Goal: Entertainment & Leisure: Consume media (video, audio)

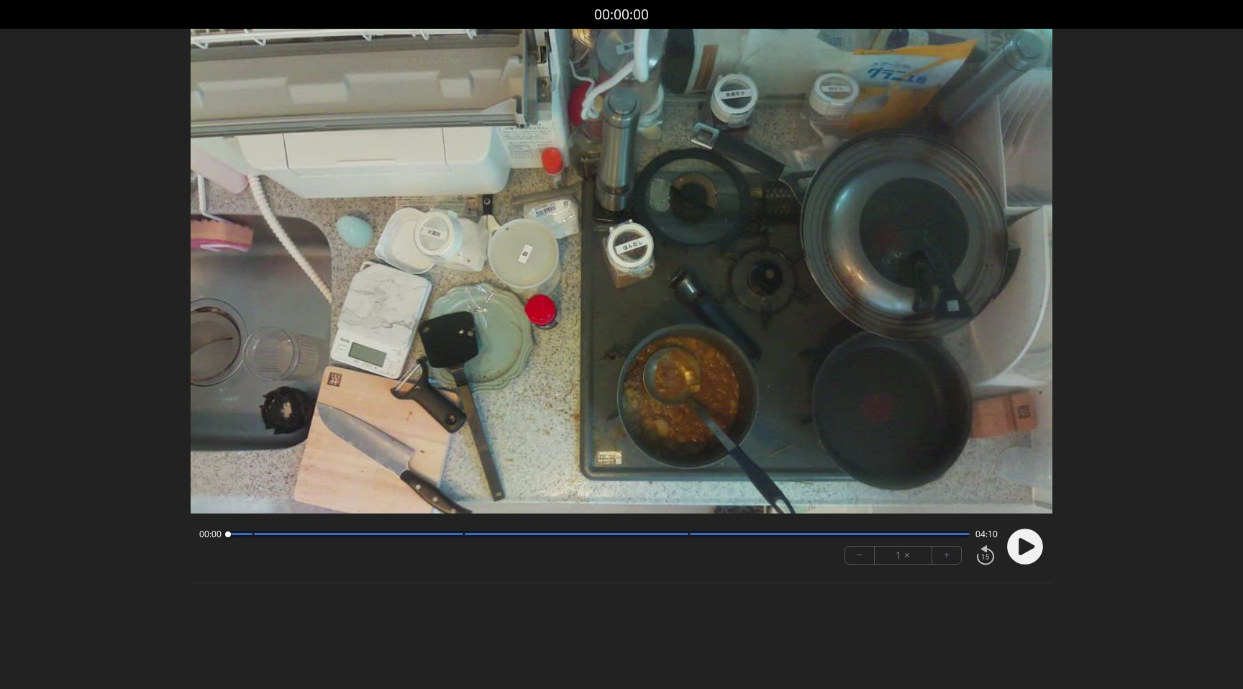
click at [244, 534] on div at bounding box center [239, 534] width 25 height 2
click at [257, 536] on div at bounding box center [598, 534] width 742 height 7
click at [465, 537] on div "00:09 04:00" at bounding box center [598, 535] width 798 height 12
click at [468, 536] on div at bounding box center [598, 534] width 742 height 7
click at [669, 509] on video at bounding box center [621, 271] width 861 height 485
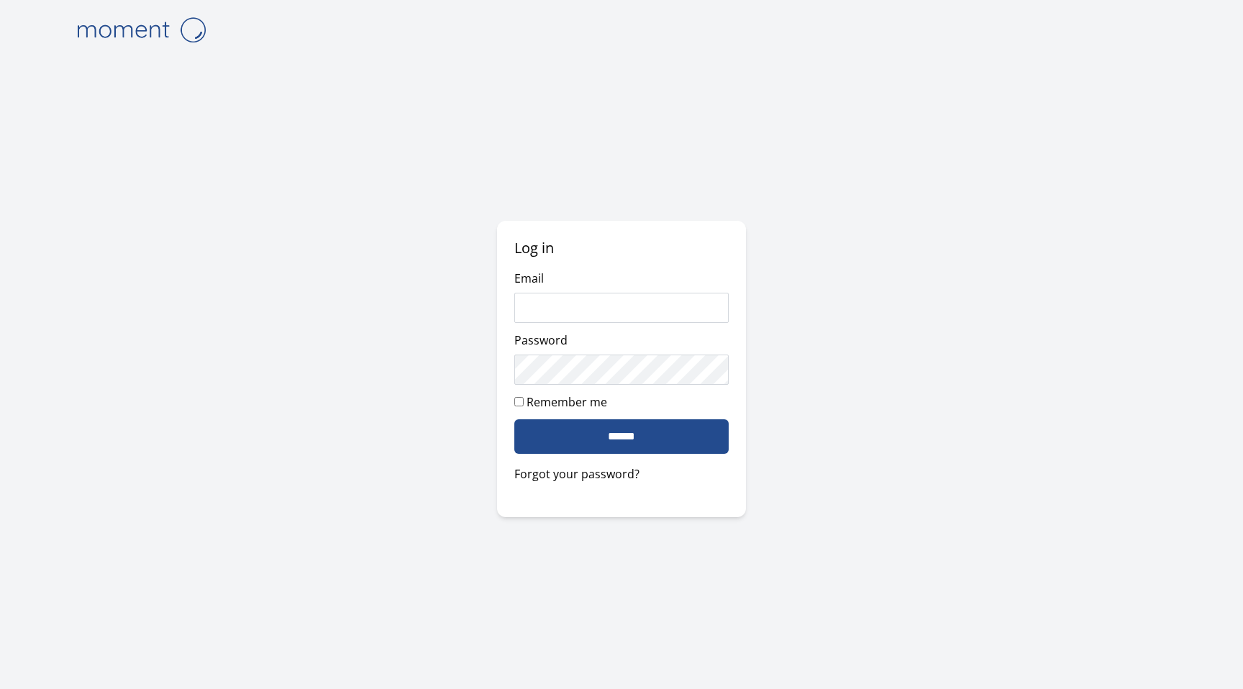
type input "*****"
click at [633, 438] on input "******" at bounding box center [621, 436] width 215 height 35
click at [626, 311] on input "*****" at bounding box center [621, 308] width 215 height 30
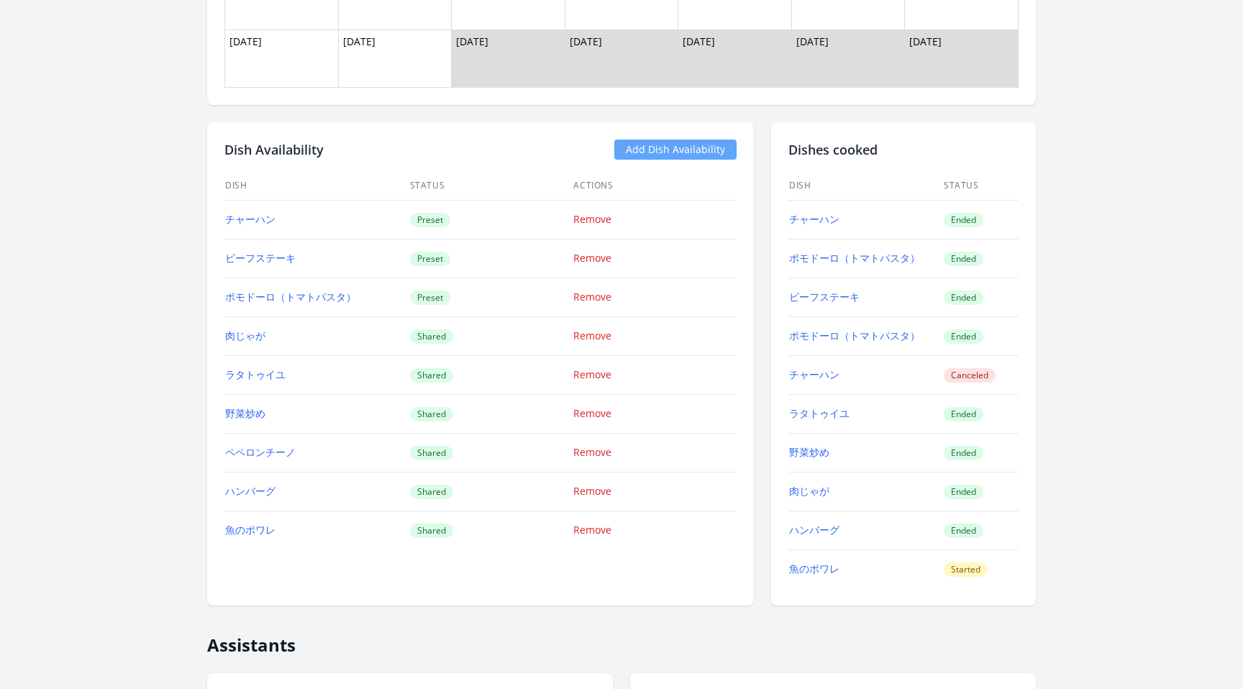
scroll to position [1482, 0]
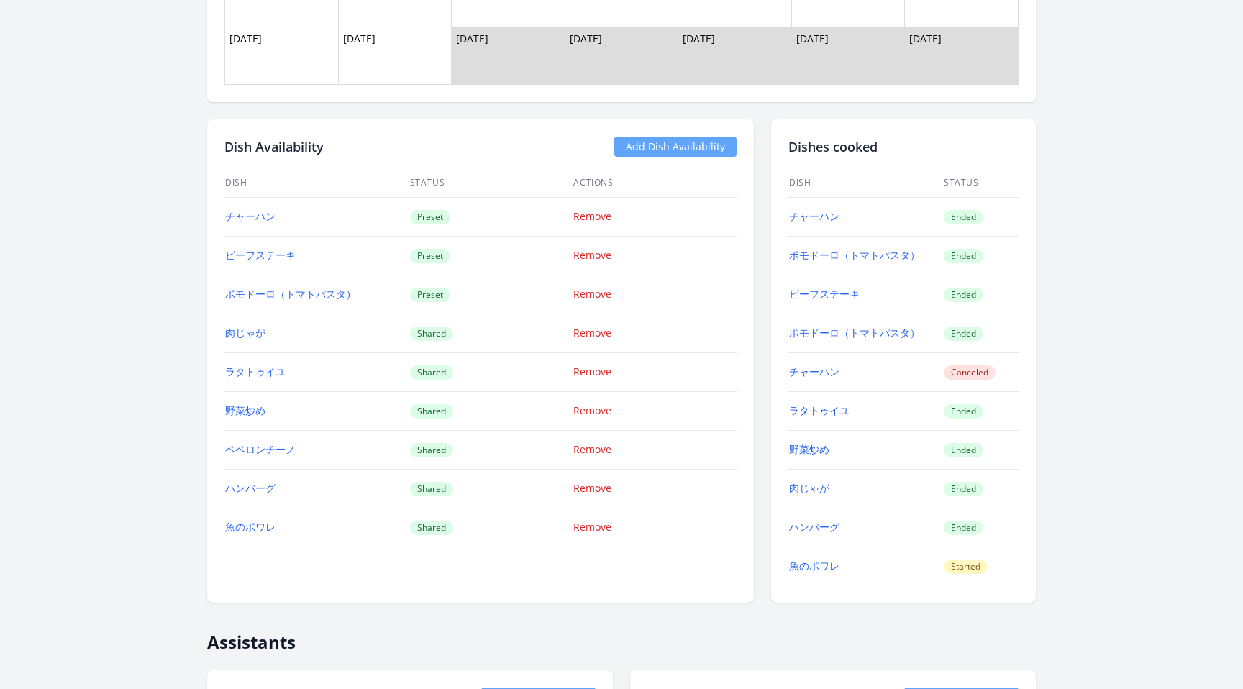
click at [1063, 361] on div "← Back to Learner List Yui Nakamura ID: 1064 | jp | Joined 2 months ago Account…" at bounding box center [621, 457] width 1105 height 3759
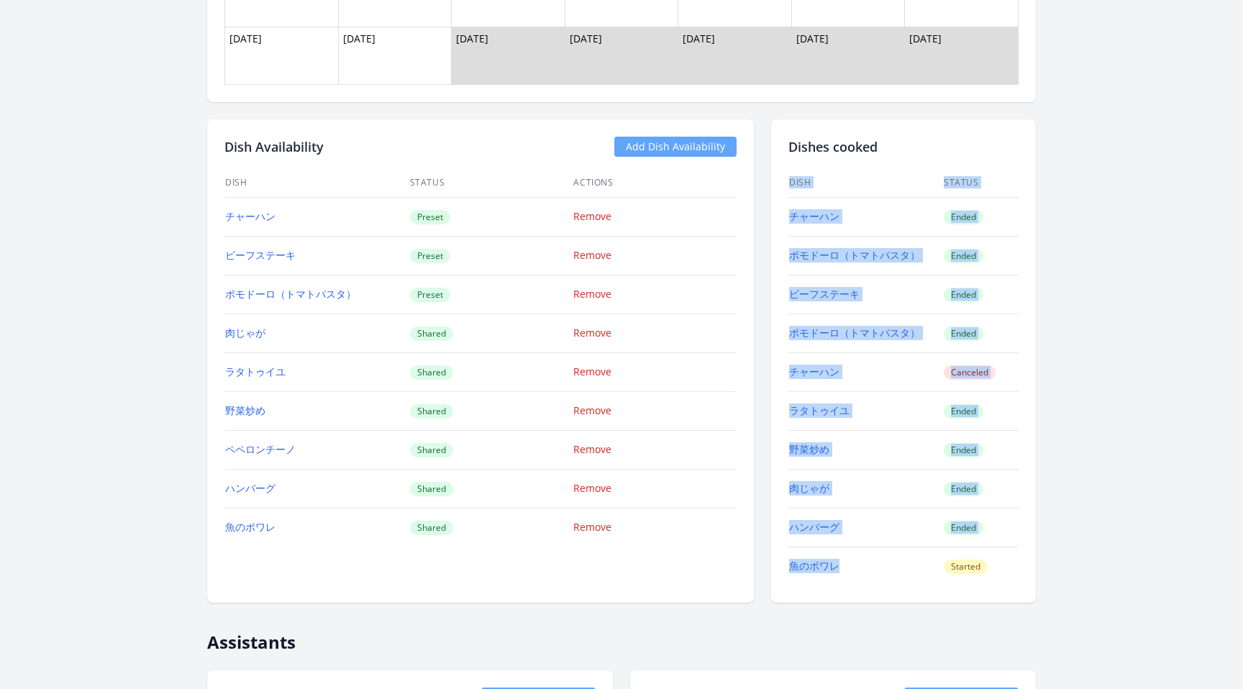
drag, startPoint x: 861, startPoint y: 564, endPoint x: 787, endPoint y: 564, distance: 73.3
click at [788, 564] on td "魚のポワレ" at bounding box center [865, 566] width 155 height 39
click at [778, 574] on div at bounding box center [778, 574] width 0 height 0
click at [1081, 561] on div "← Back to Learner List Yui Nakamura ID: 1064 | jp | Joined 2 months ago Account…" at bounding box center [621, 457] width 1105 height 3759
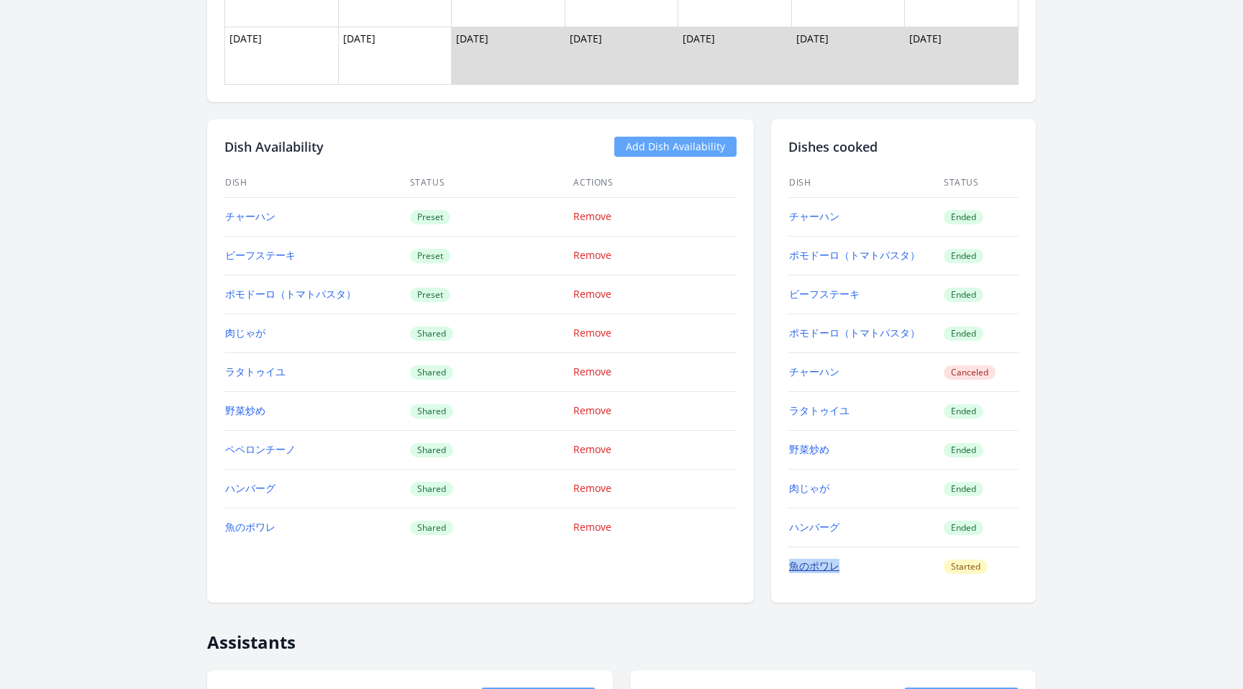
drag, startPoint x: 850, startPoint y: 566, endPoint x: 792, endPoint y: 566, distance: 58.2
click at [792, 566] on td "魚のポワレ" at bounding box center [865, 566] width 155 height 39
click at [782, 539] on div at bounding box center [782, 539] width 0 height 0
click at [876, 598] on div "Dishes cooked Dish Status チャーハン Ended ポモドーロ（トマトパスタ） Ended ビーフステーキ Ended ポモドーロ（ト…" at bounding box center [903, 360] width 265 height 483
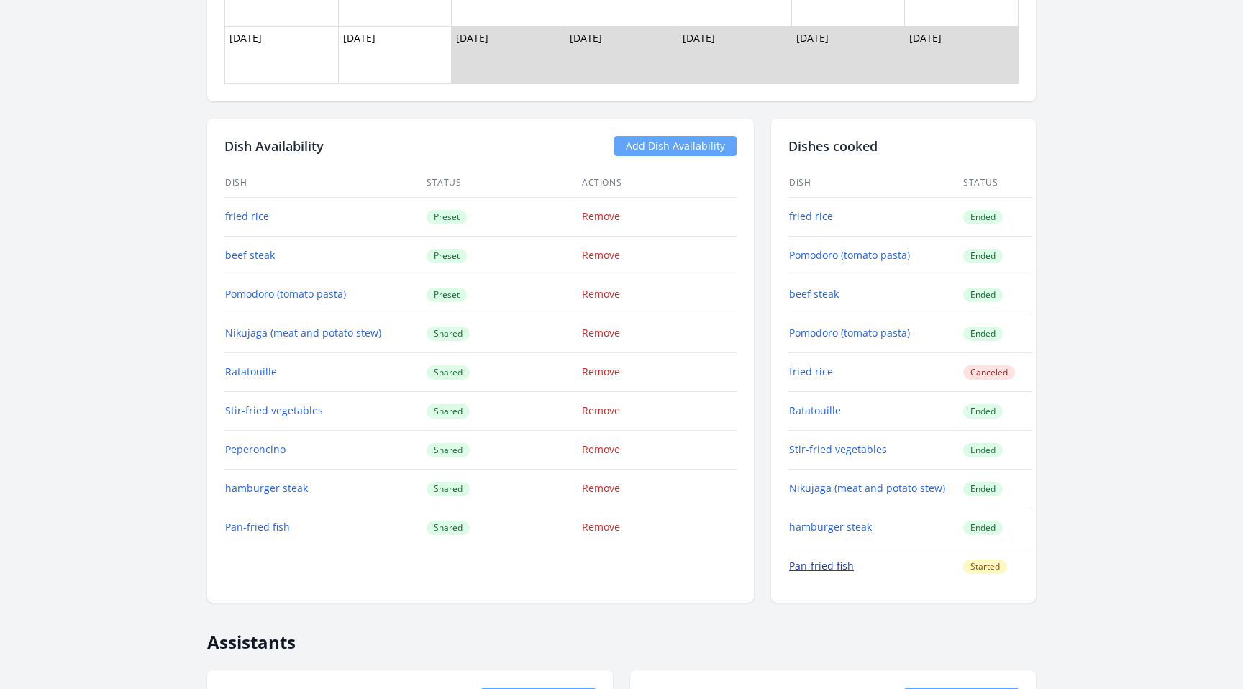
click at [825, 567] on font "Pan-fried fish" at bounding box center [821, 566] width 65 height 14
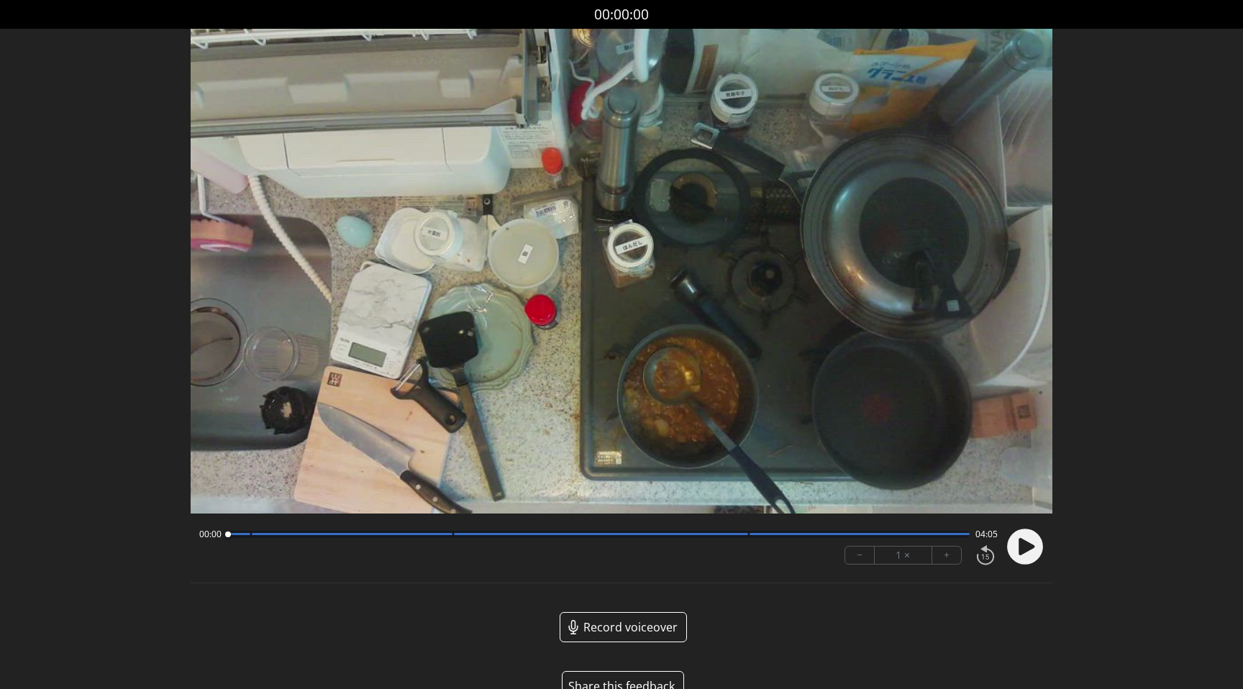
click at [391, 345] on video at bounding box center [621, 271] width 861 height 485
click at [460, 323] on video at bounding box center [621, 271] width 861 height 485
click at [257, 537] on div "00:03 04:02" at bounding box center [598, 535] width 798 height 12
click at [257, 535] on div at bounding box center [598, 534] width 742 height 7
click at [473, 537] on div at bounding box center [598, 534] width 742 height 7
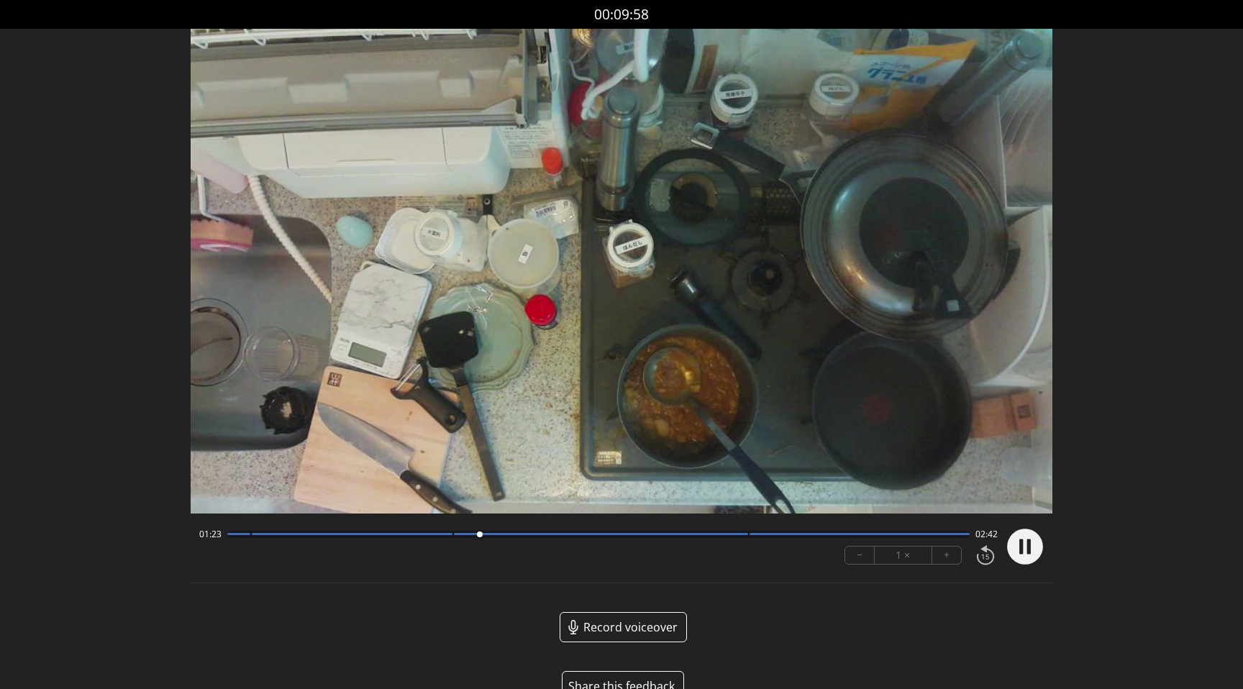
click at [762, 534] on div at bounding box center [859, 534] width 220 height 2
click at [462, 535] on div at bounding box center [598, 534] width 742 height 7
click at [1030, 549] on circle at bounding box center [1025, 547] width 36 height 36
